Goal: Information Seeking & Learning: Check status

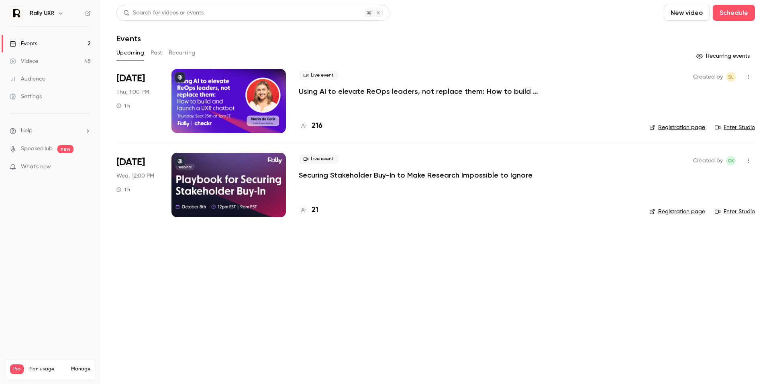
click at [155, 50] on button "Past" at bounding box center [157, 53] width 12 height 13
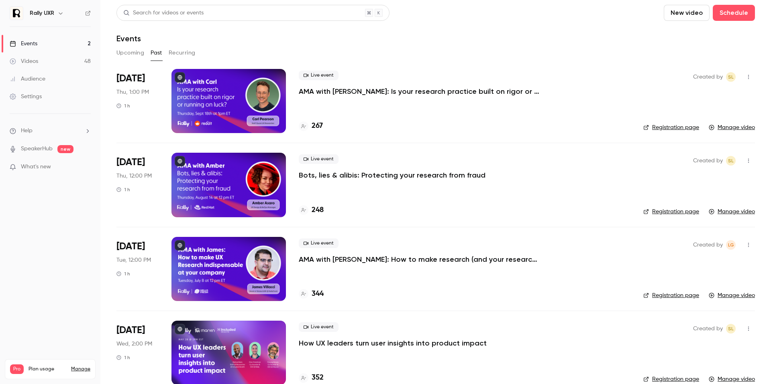
click at [222, 106] on div at bounding box center [228, 101] width 114 height 64
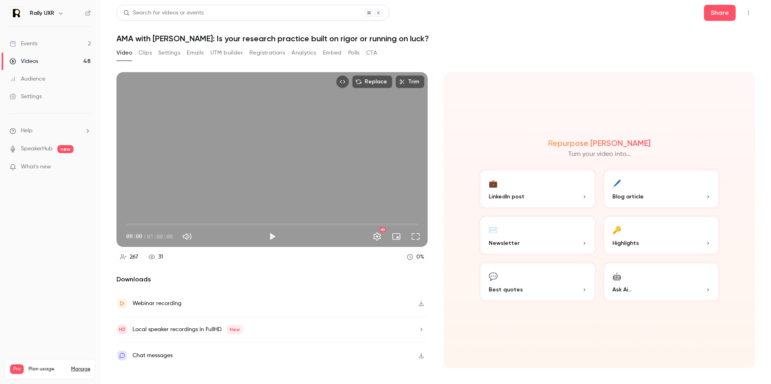
click at [264, 54] on button "Registrations" at bounding box center [267, 53] width 36 height 13
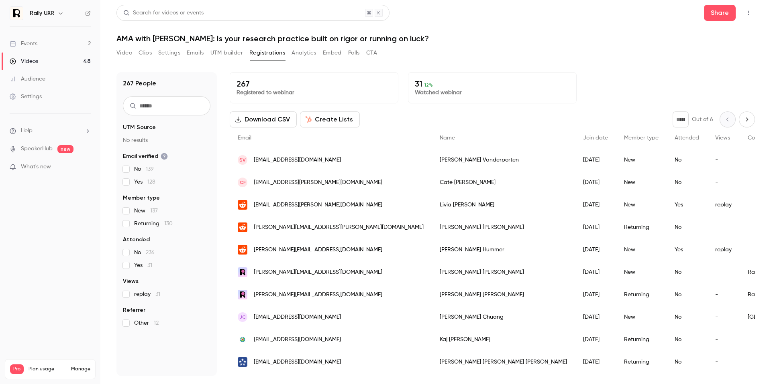
click at [299, 54] on button "Analytics" at bounding box center [303, 53] width 25 height 13
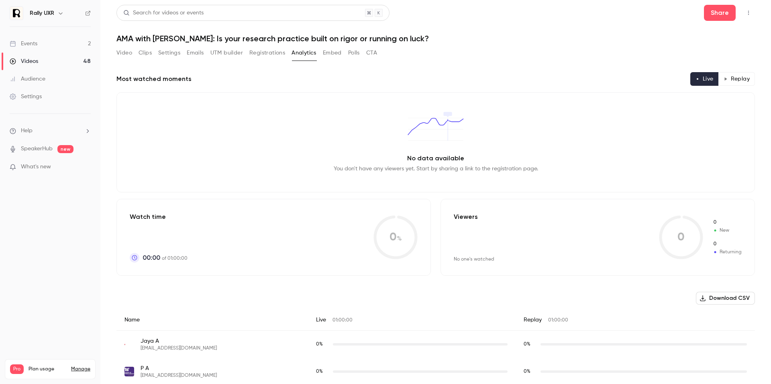
click at [256, 53] on button "Registrations" at bounding box center [267, 53] width 36 height 13
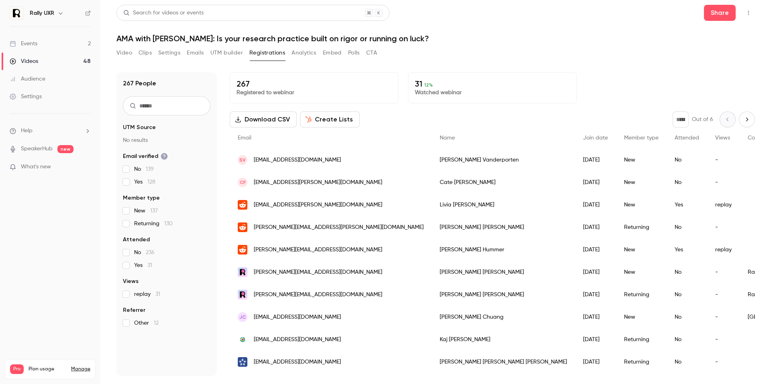
click at [126, 51] on button "Video" at bounding box center [124, 53] width 16 height 13
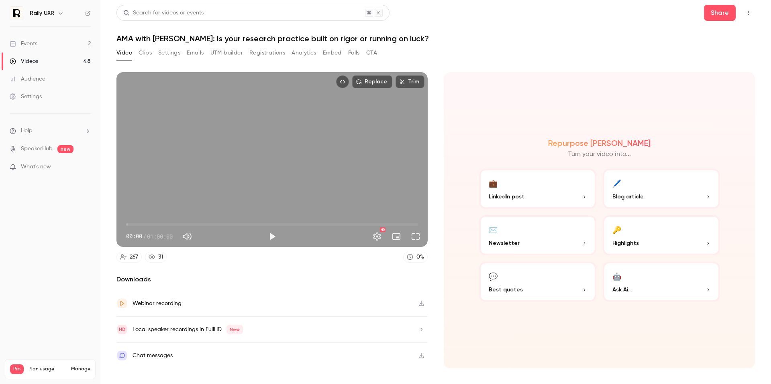
click at [144, 56] on button "Clips" at bounding box center [144, 53] width 13 height 13
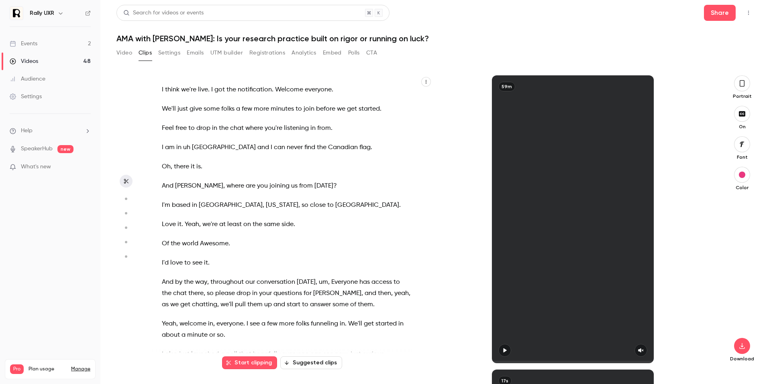
click at [126, 54] on button "Video" at bounding box center [124, 53] width 16 height 13
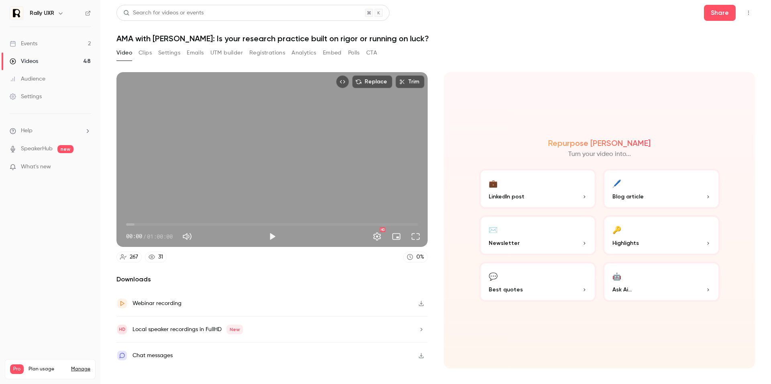
click at [268, 53] on button "Registrations" at bounding box center [267, 53] width 36 height 13
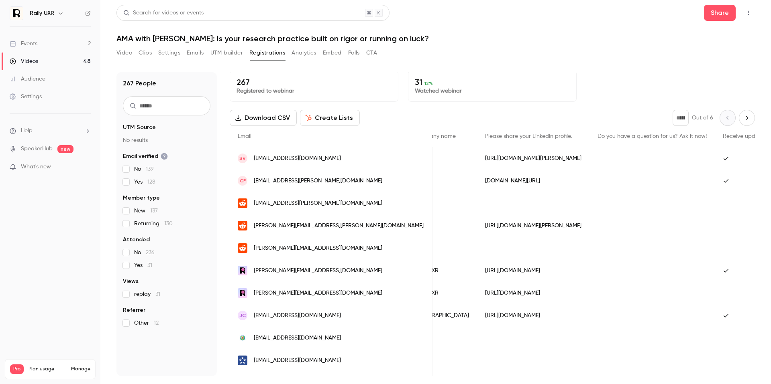
scroll to position [0, 333]
click at [122, 52] on button "Video" at bounding box center [124, 53] width 16 height 13
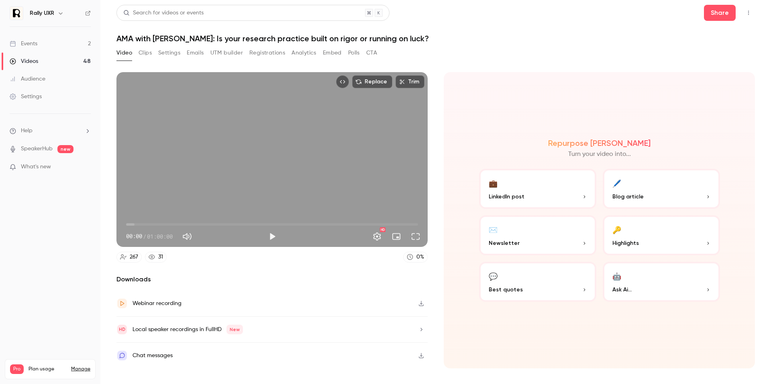
click at [36, 48] on link "Events 2" at bounding box center [50, 44] width 100 height 18
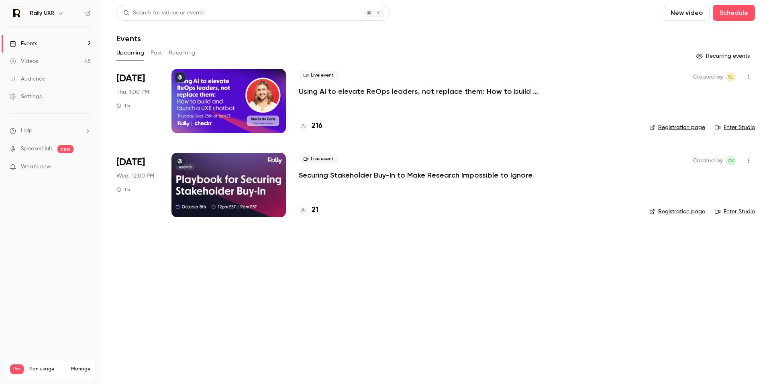
click at [159, 51] on button "Past" at bounding box center [157, 53] width 12 height 13
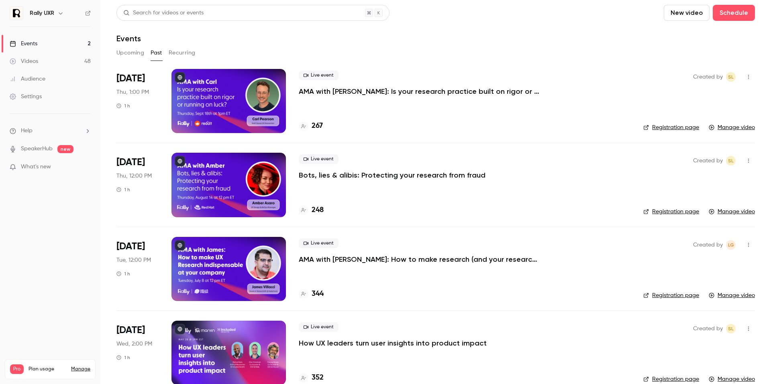
click at [262, 192] on div at bounding box center [228, 185] width 114 height 64
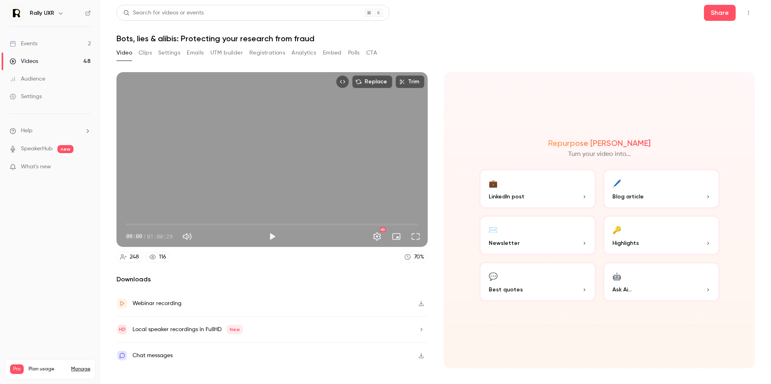
click at [298, 55] on button "Analytics" at bounding box center [303, 53] width 25 height 13
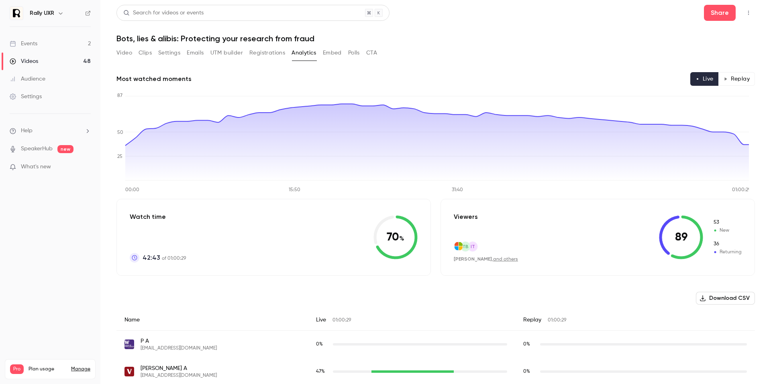
click at [131, 53] on button "Video" at bounding box center [124, 53] width 16 height 13
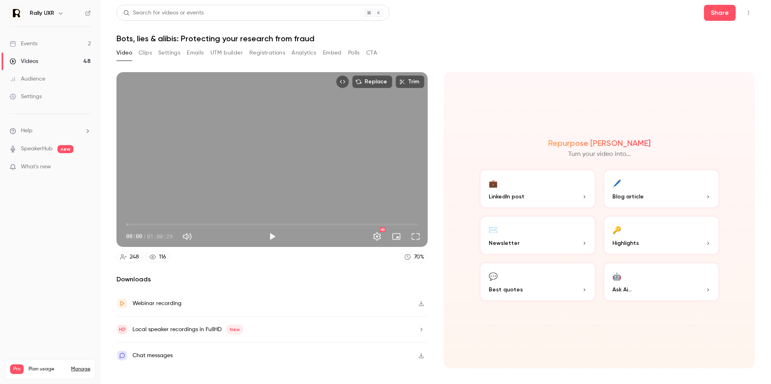
click at [33, 44] on div "Events" at bounding box center [24, 44] width 28 height 8
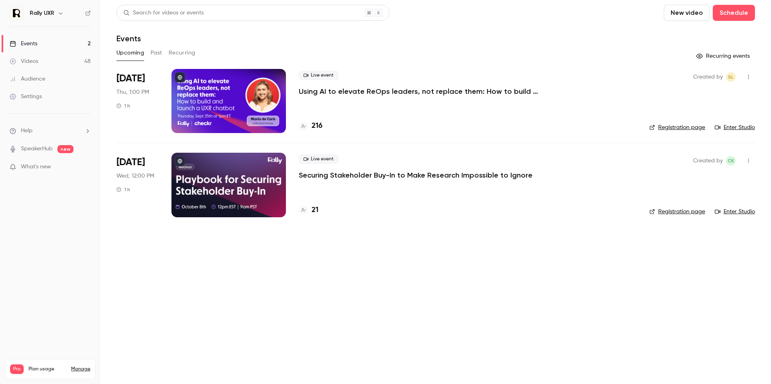
click at [160, 57] on button "Past" at bounding box center [157, 53] width 12 height 13
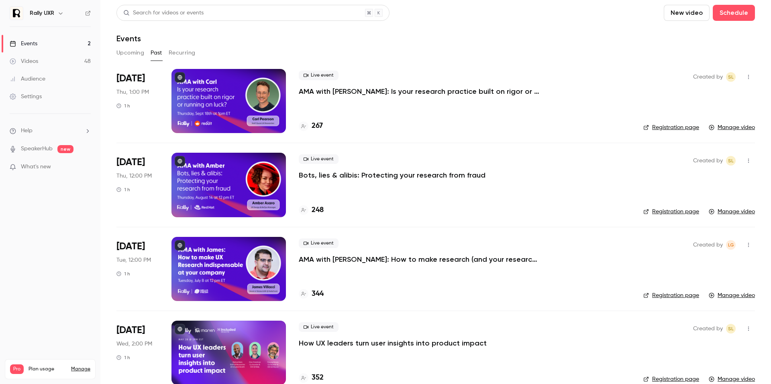
click at [222, 101] on div at bounding box center [228, 101] width 114 height 64
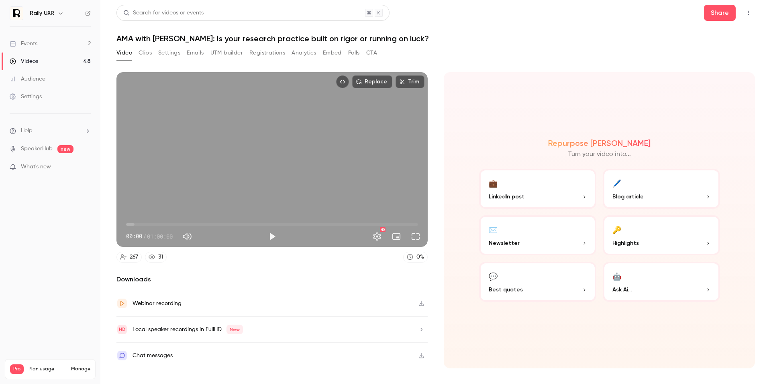
click at [58, 49] on link "Events 2" at bounding box center [50, 44] width 100 height 18
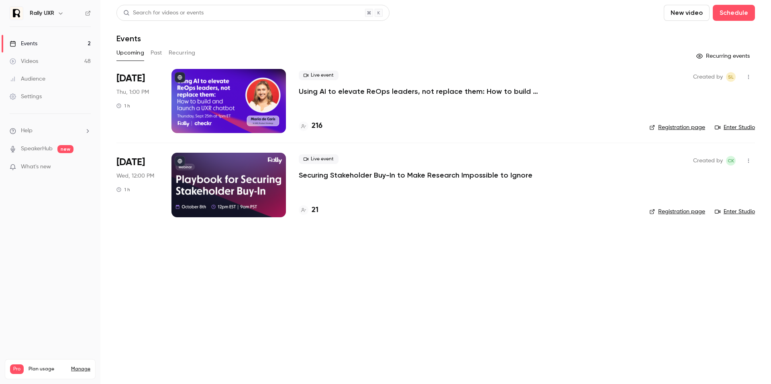
click at [161, 56] on button "Past" at bounding box center [157, 53] width 12 height 13
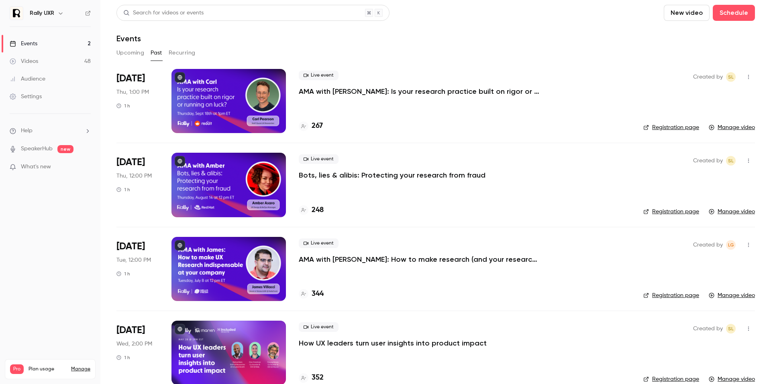
click at [217, 104] on div at bounding box center [228, 101] width 114 height 64
